Goal: Information Seeking & Learning: Learn about a topic

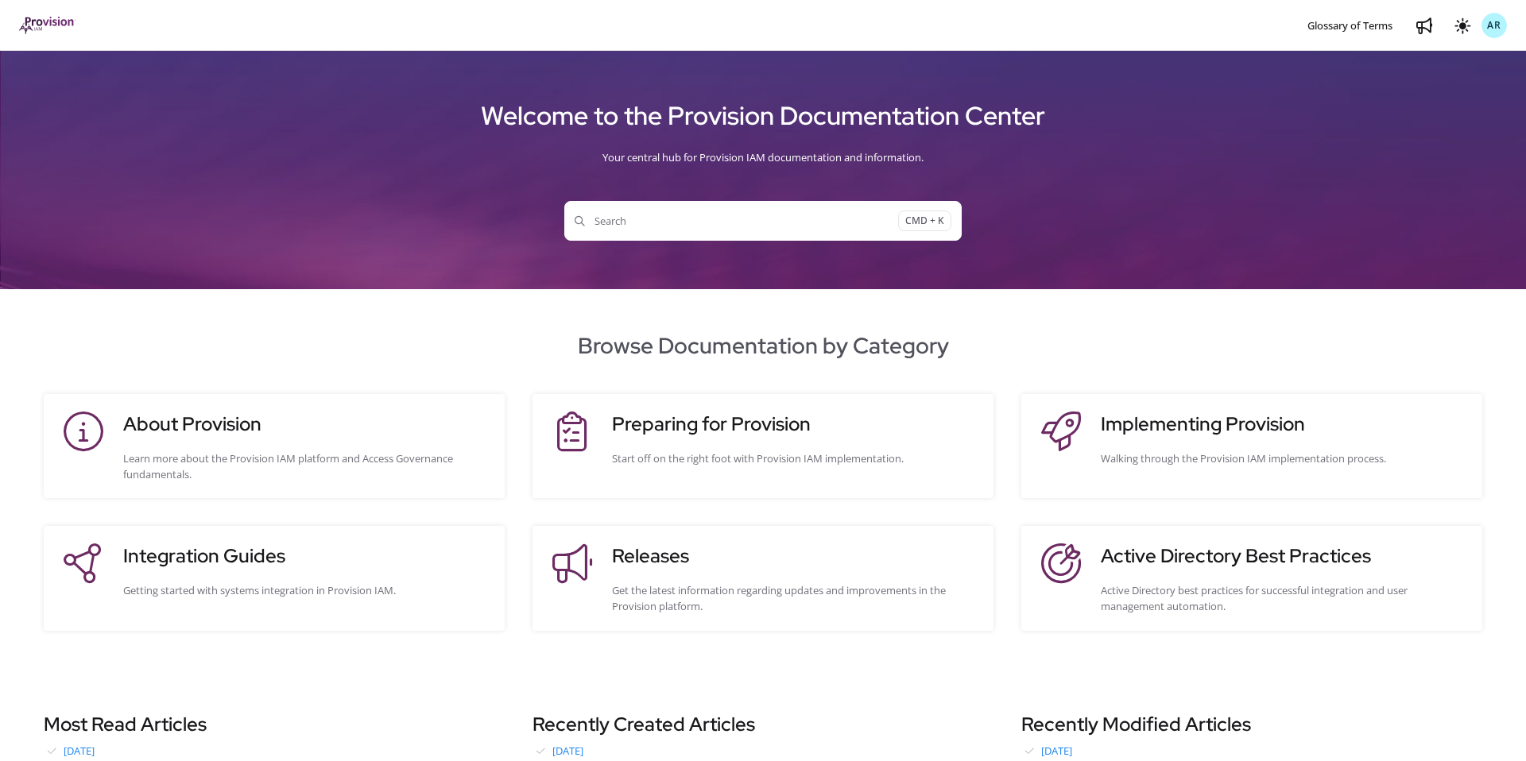
click at [264, 552] on h3 "Integration Guides" at bounding box center [306, 556] width 366 height 29
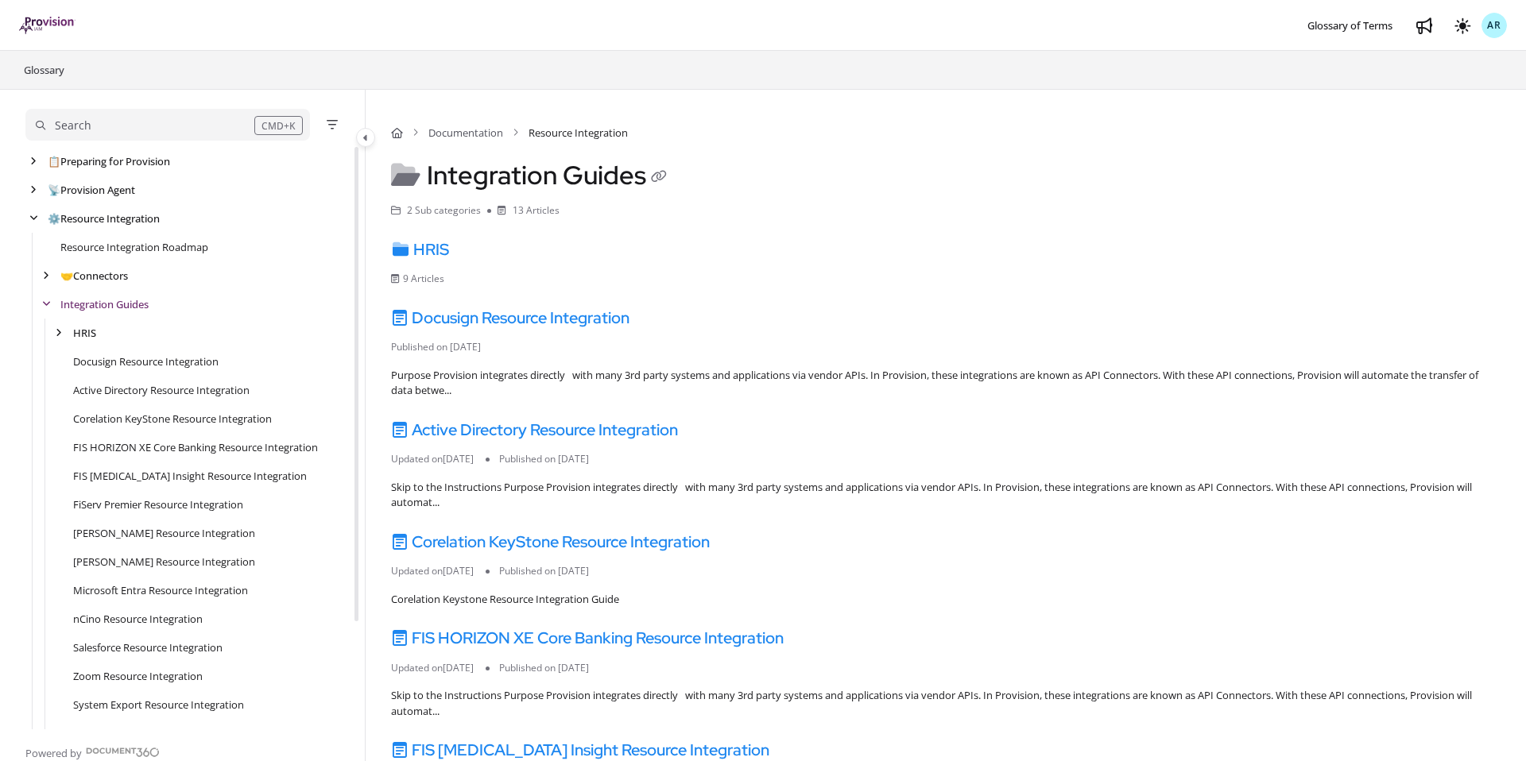
scroll to position [133, 0]
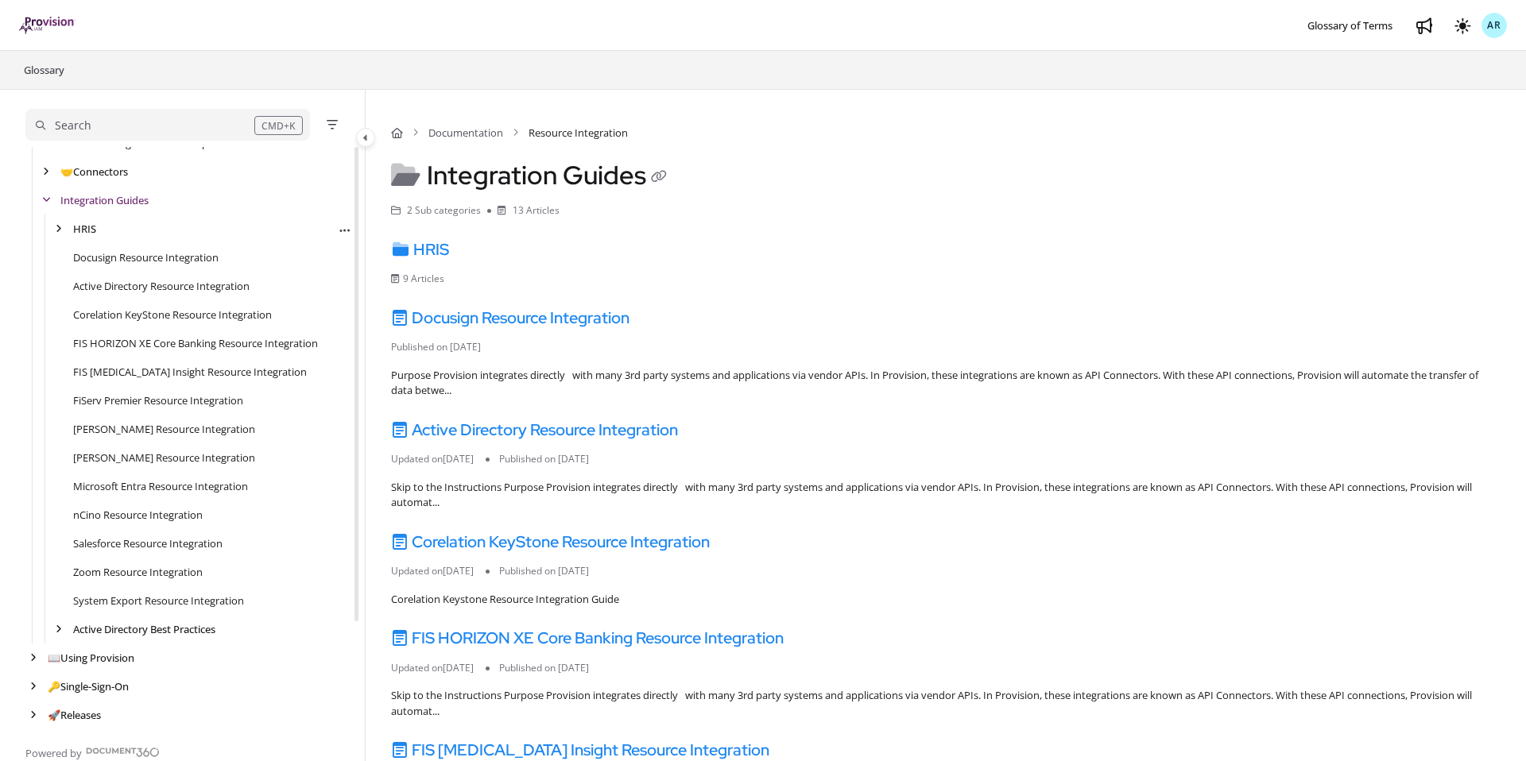
click at [60, 238] on div "HRIS Export PDF" at bounding box center [188, 229] width 327 height 29
click at [58, 230] on icon "arrow" at bounding box center [59, 229] width 6 height 10
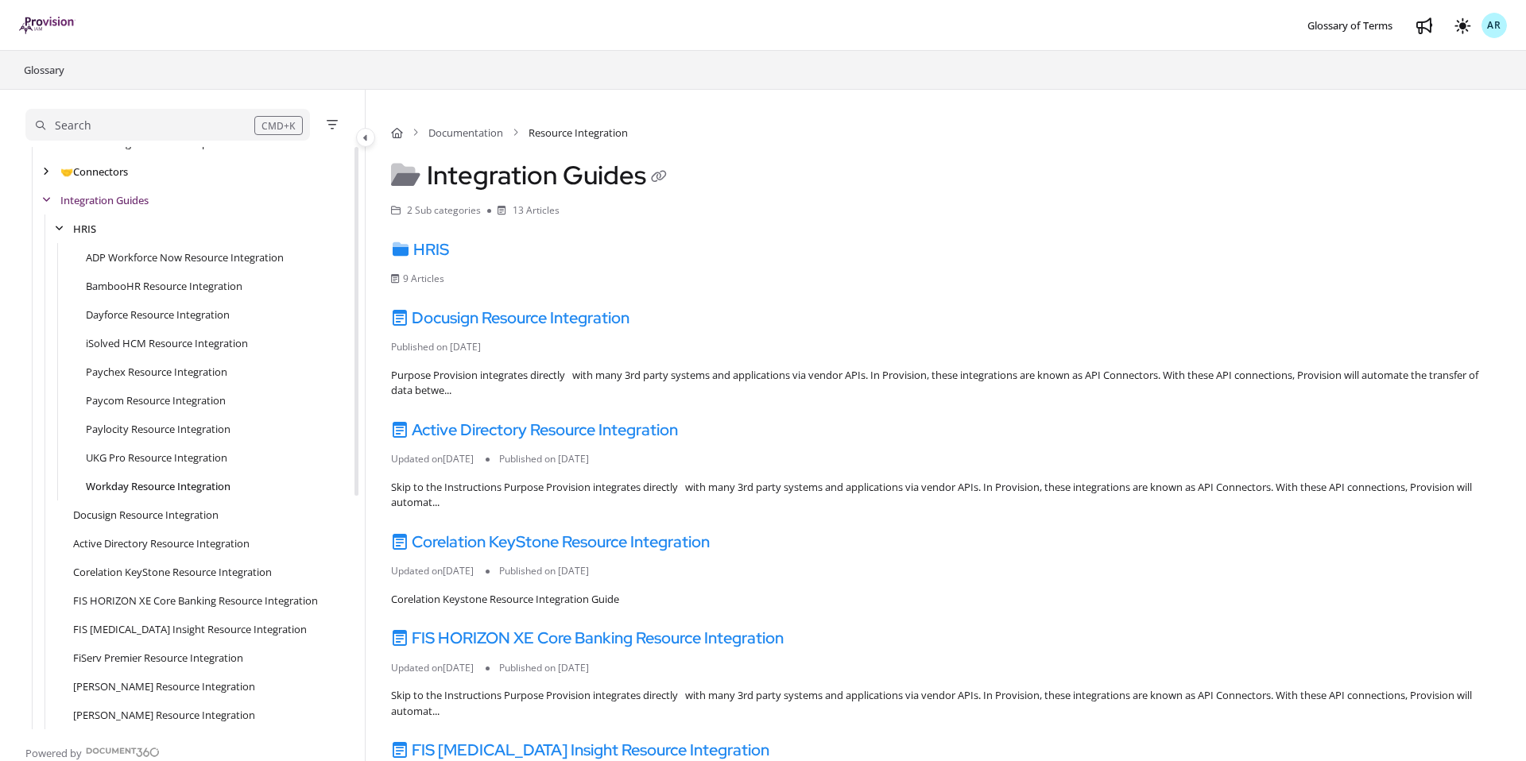
click at [145, 485] on link "Workday Resource Integration" at bounding box center [158, 486] width 145 height 16
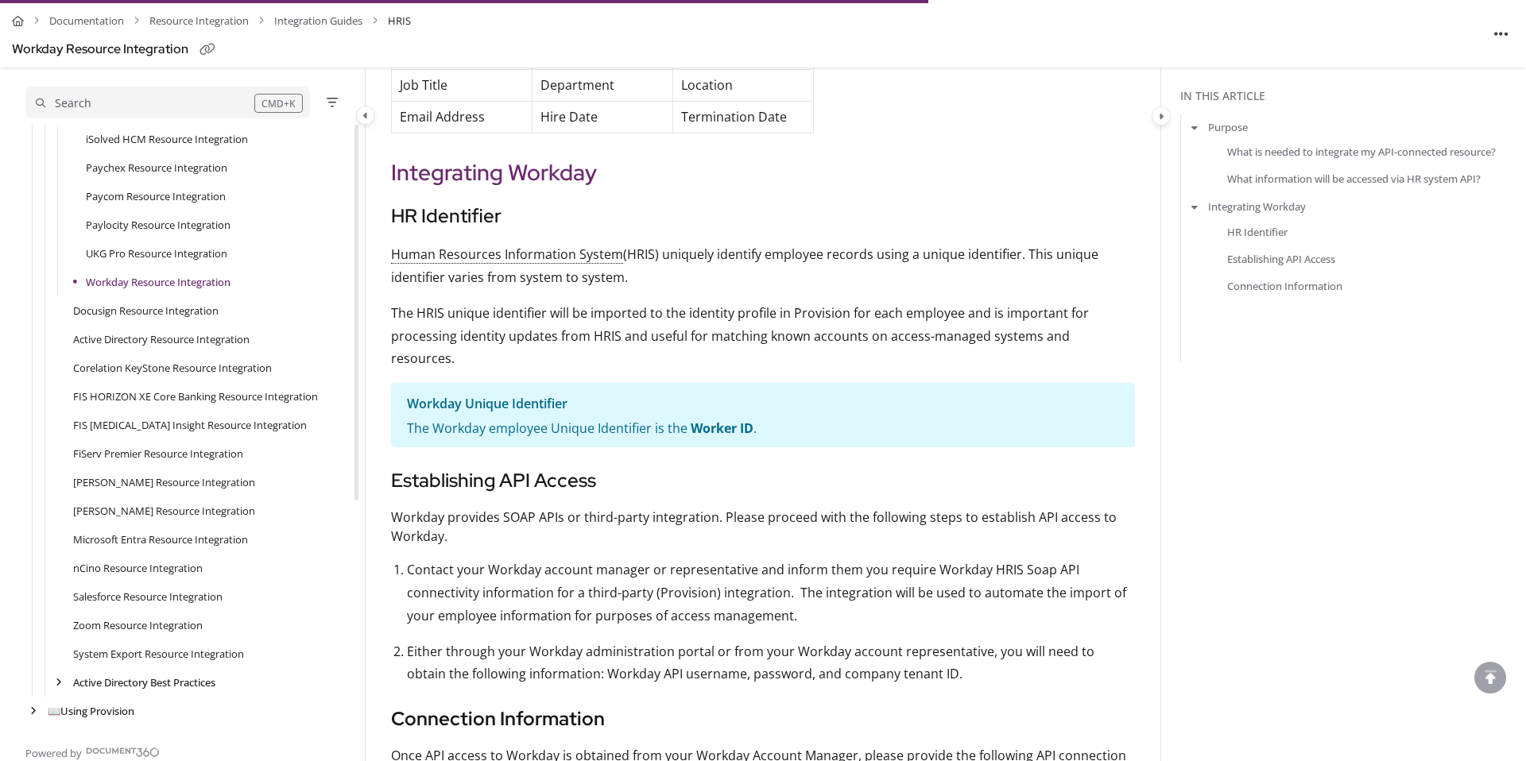
scroll to position [1025, 0]
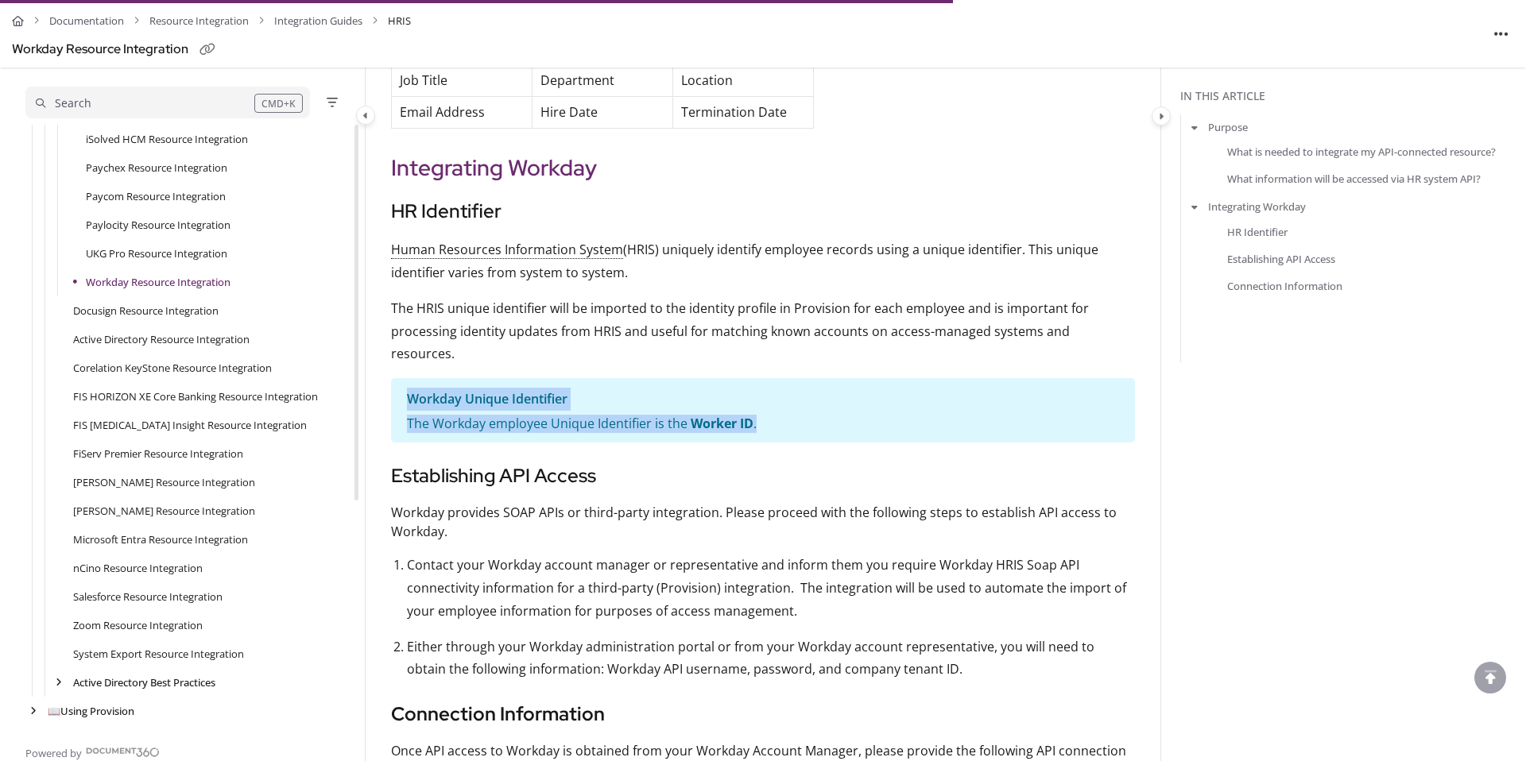
drag, startPoint x: 757, startPoint y: 376, endPoint x: 407, endPoint y: 352, distance: 351.3
click at [407, 378] on section "Workday Unique Identifier The Workday employee Unique Identifier is the Worker …" at bounding box center [763, 410] width 744 height 64
click at [421, 388] on p "Workday Unique Identifier" at bounding box center [763, 399] width 712 height 23
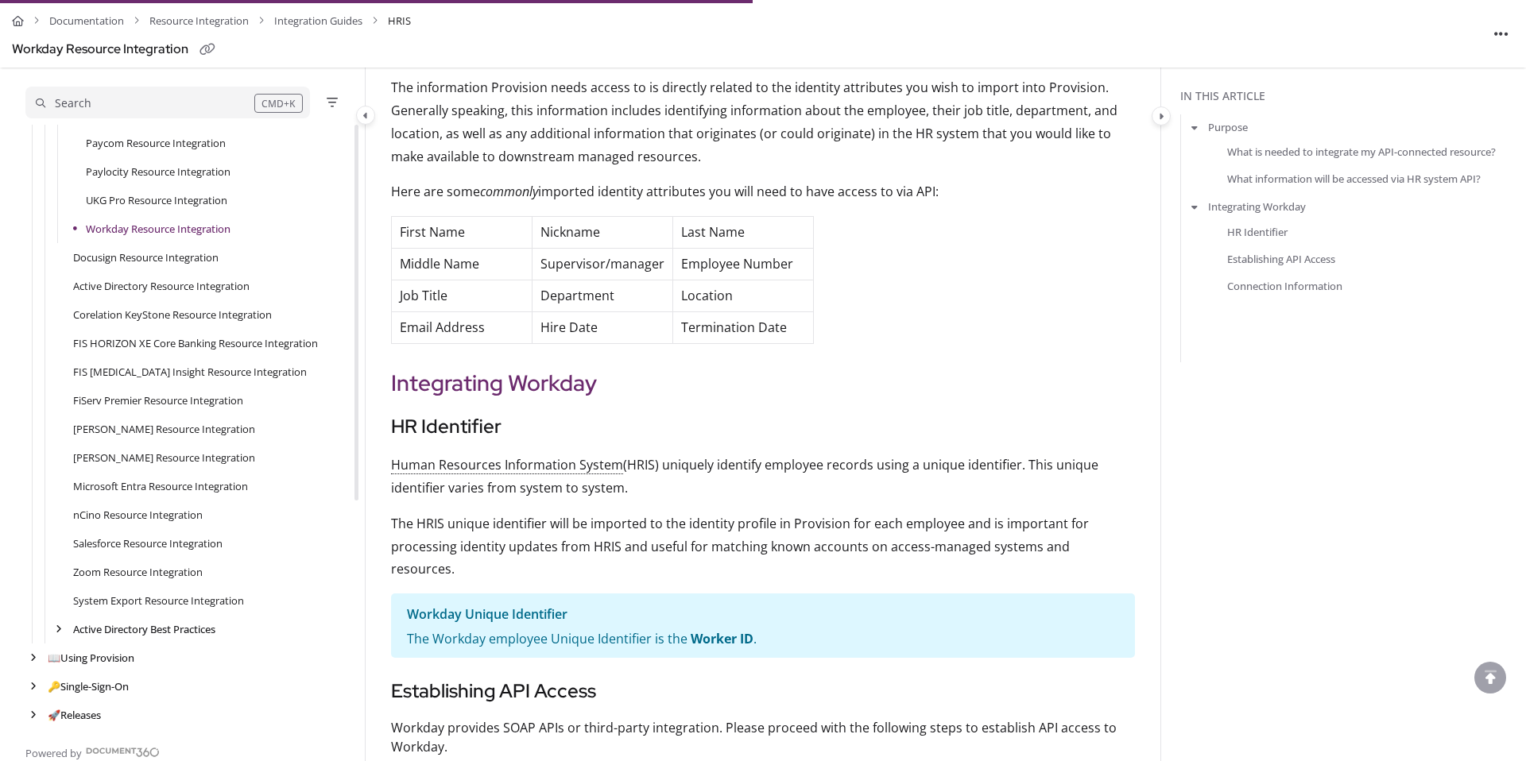
scroll to position [0, 0]
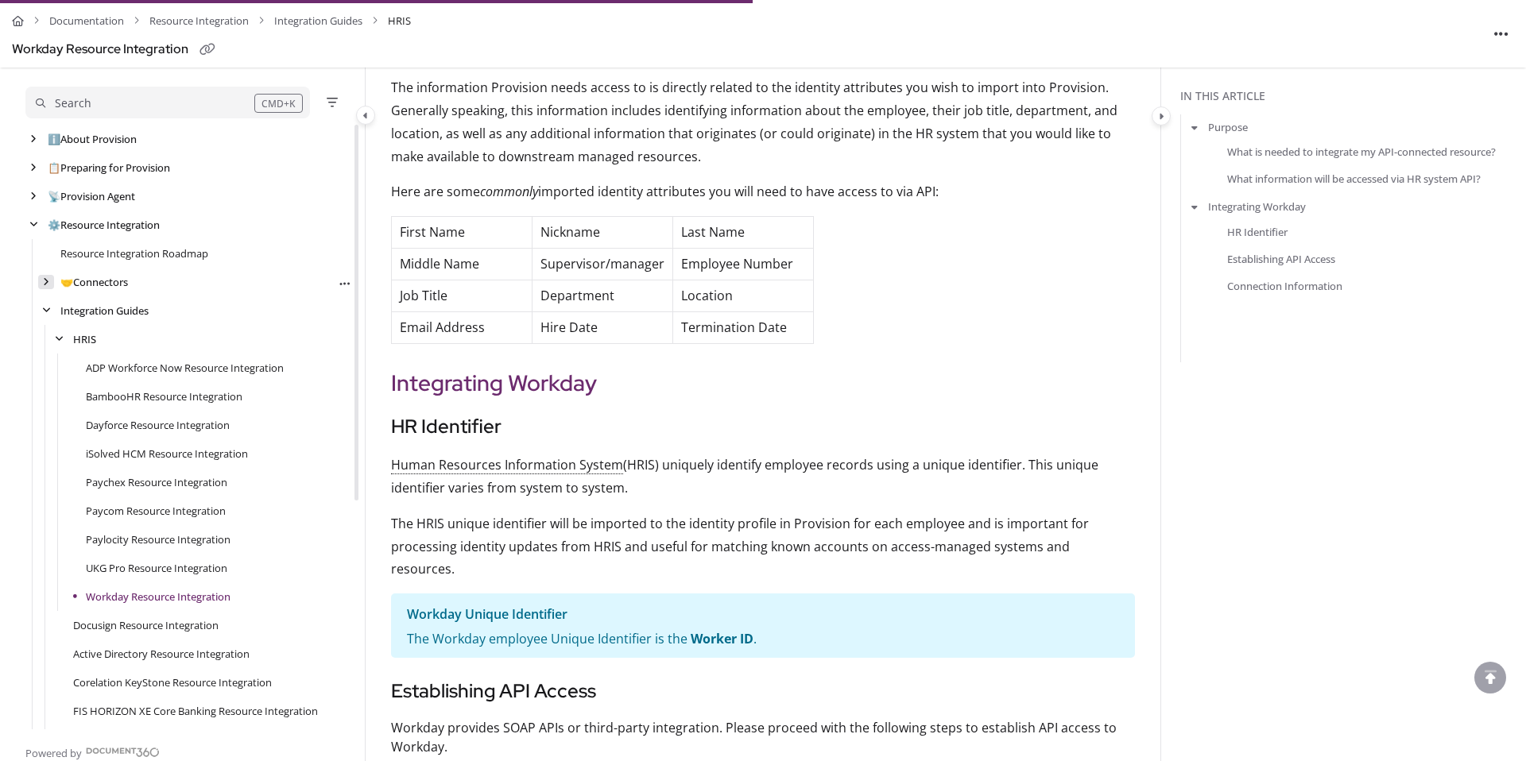
click at [44, 278] on icon "arrow" at bounding box center [46, 282] width 6 height 10
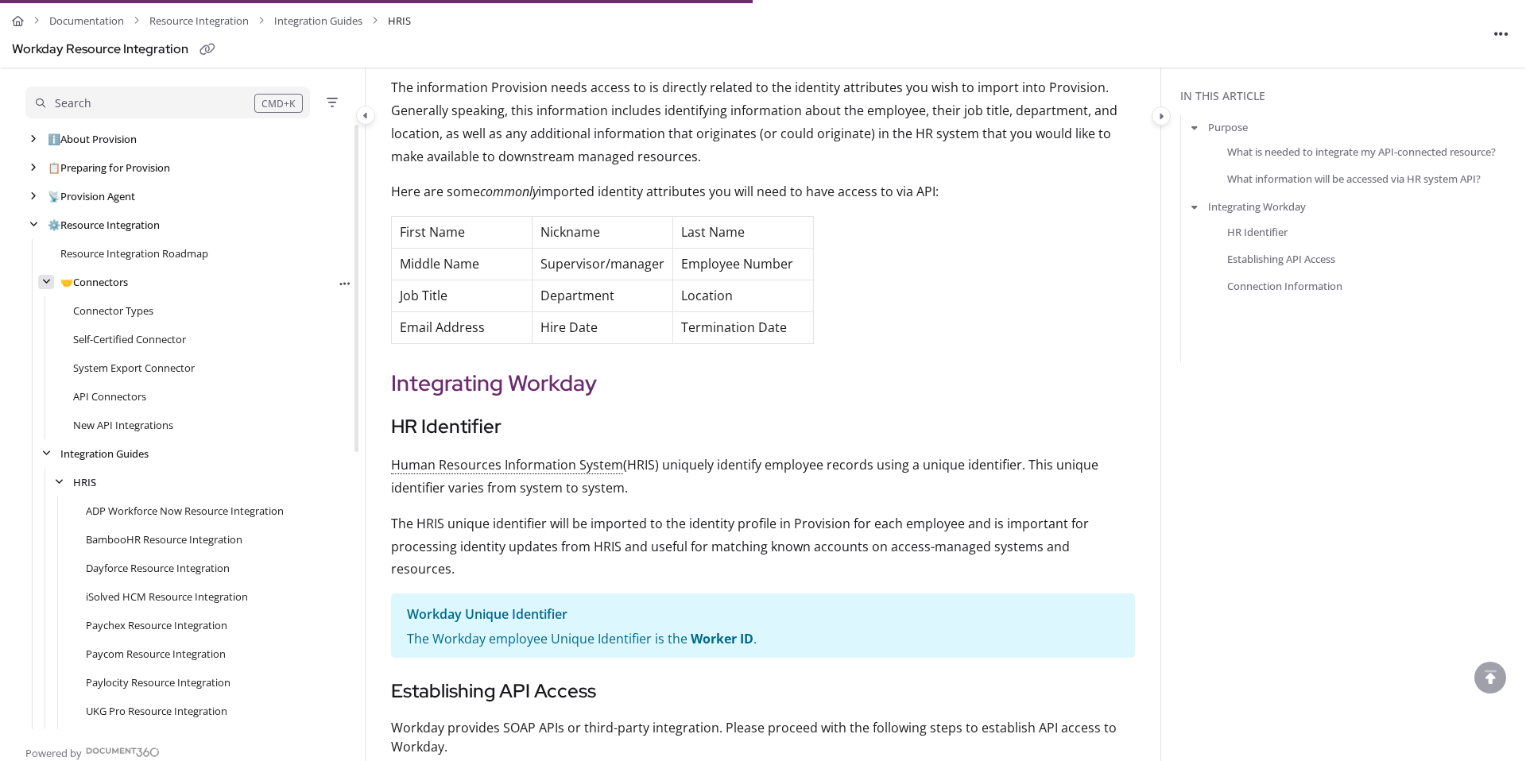
click at [44, 278] on icon "arrow" at bounding box center [46, 282] width 9 height 10
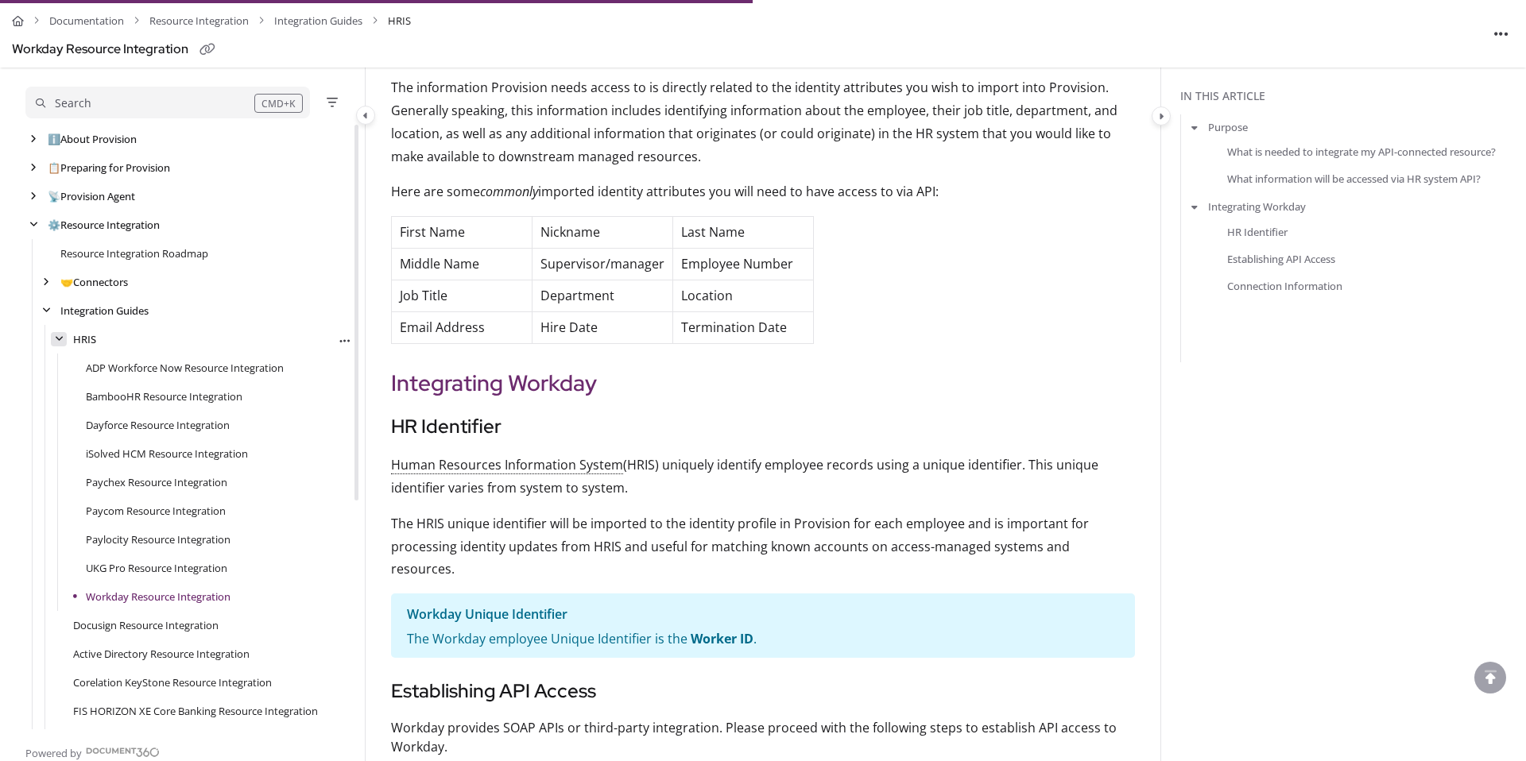
click at [63, 335] on div "arrow" at bounding box center [59, 339] width 16 height 15
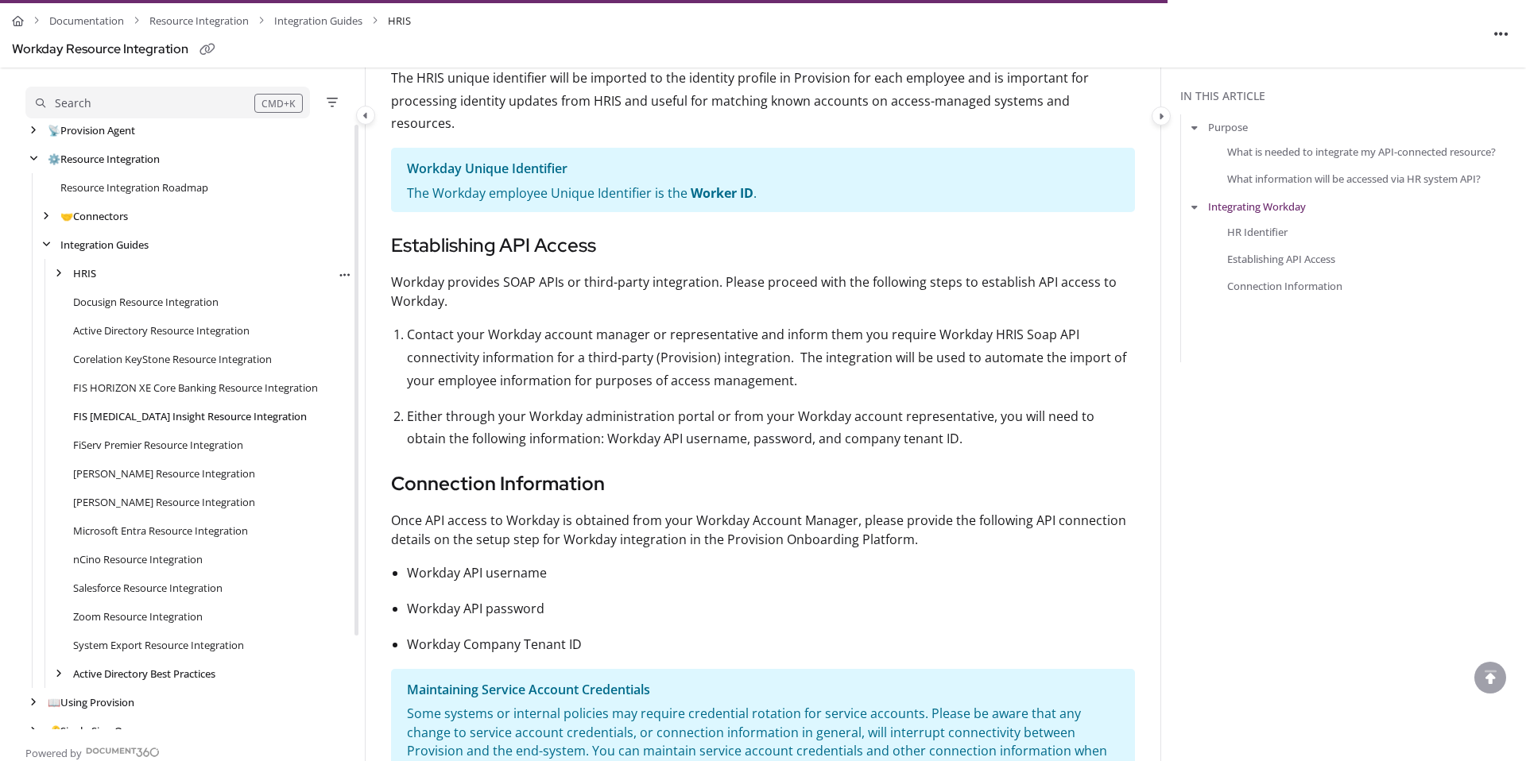
scroll to position [60, 0]
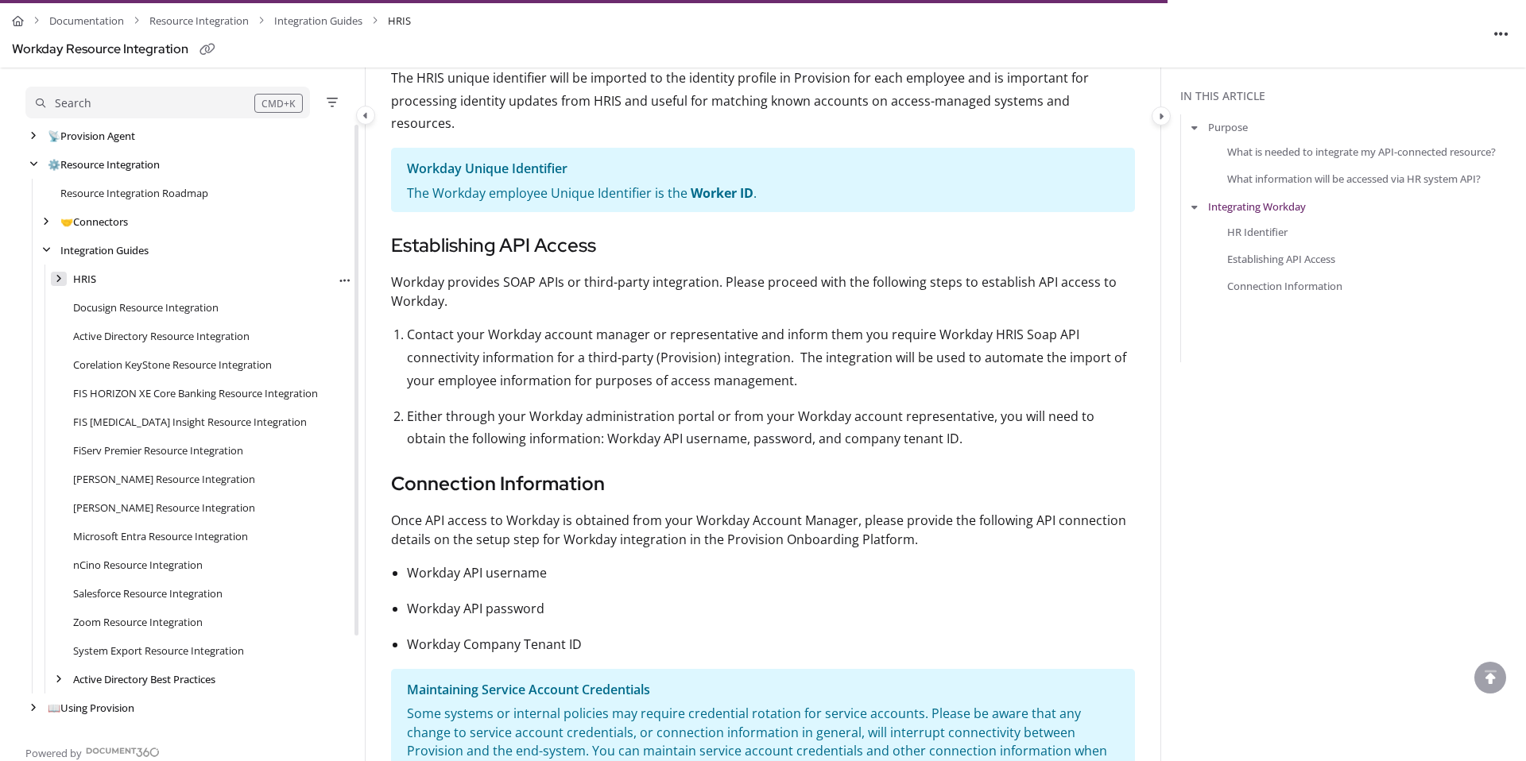
click at [63, 273] on div "arrow" at bounding box center [59, 279] width 16 height 15
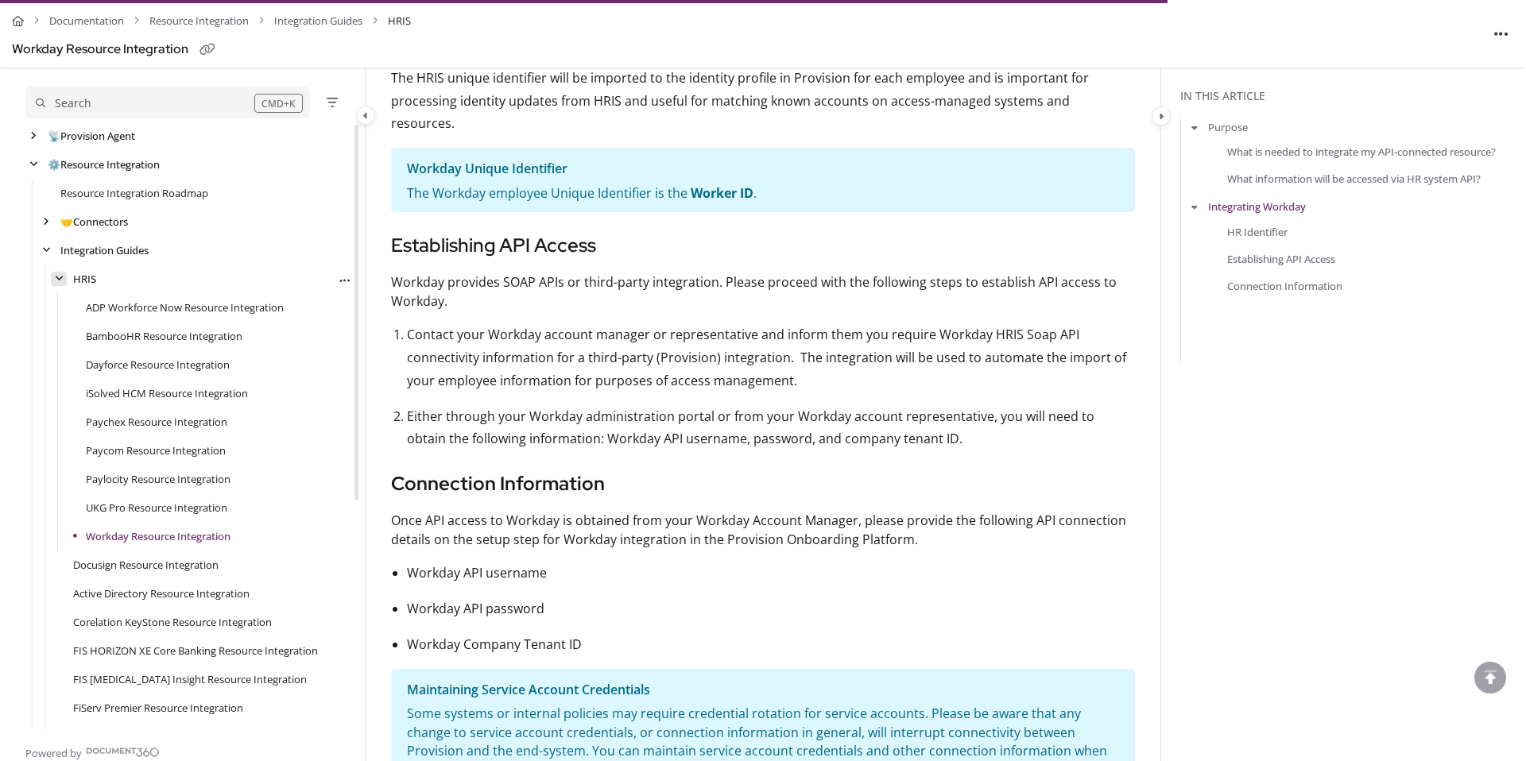
click at [63, 273] on div "arrow" at bounding box center [59, 279] width 16 height 15
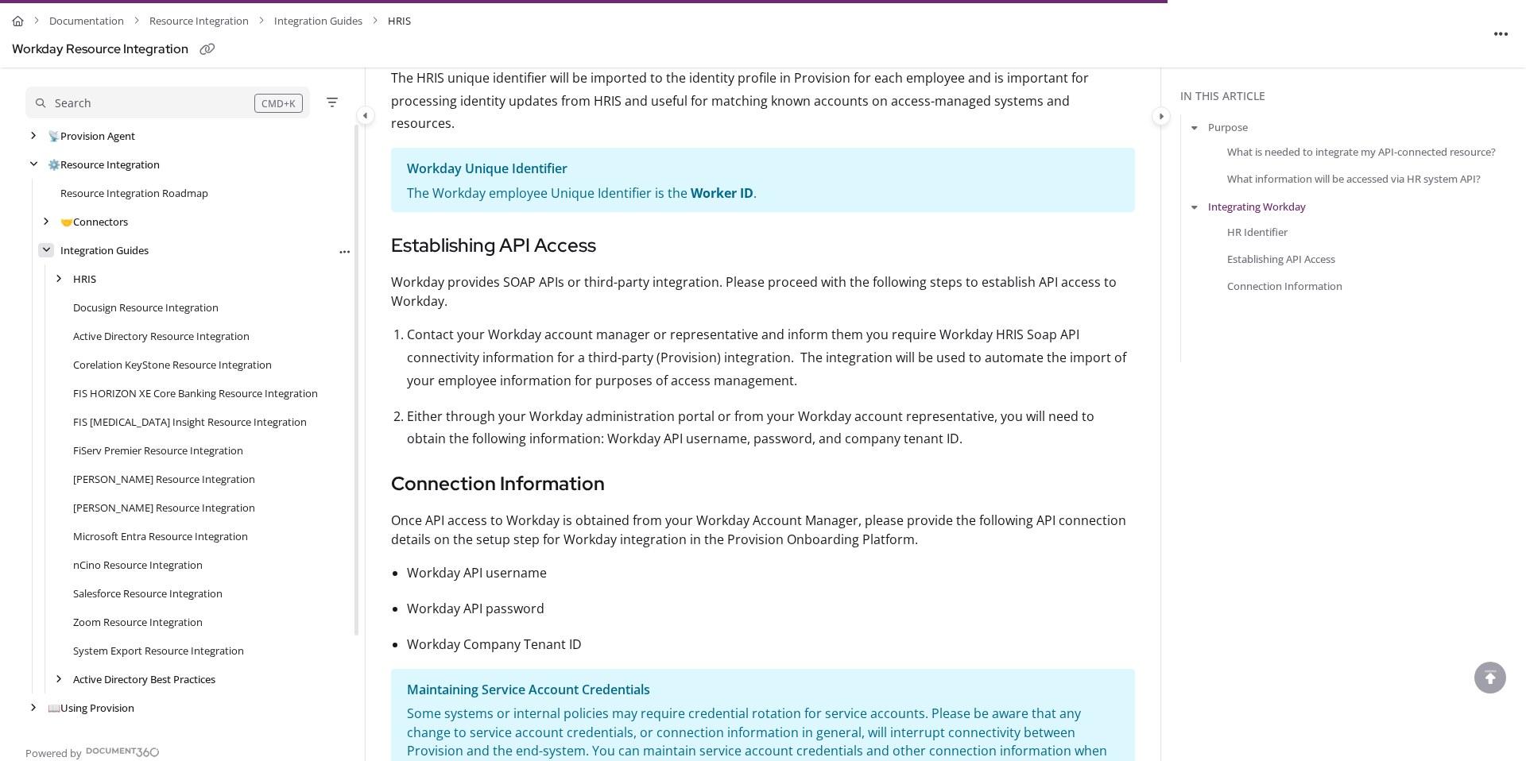
click at [44, 246] on icon "arrow" at bounding box center [46, 251] width 9 height 10
